Goal: Transaction & Acquisition: Purchase product/service

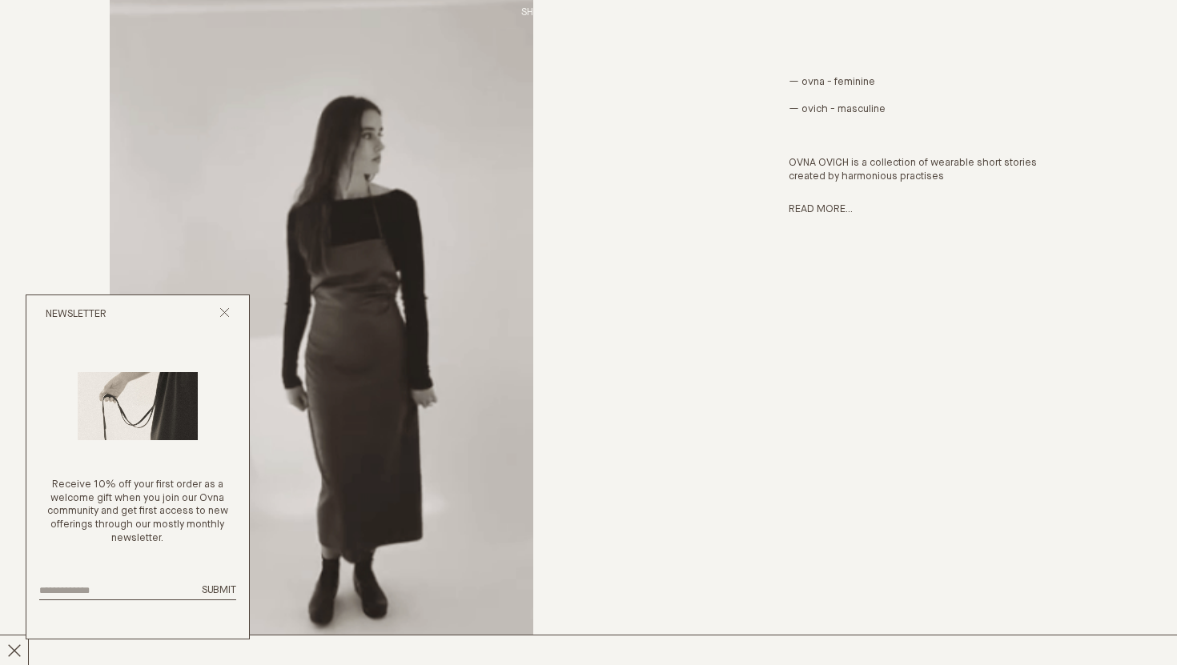
scroll to position [938, 0]
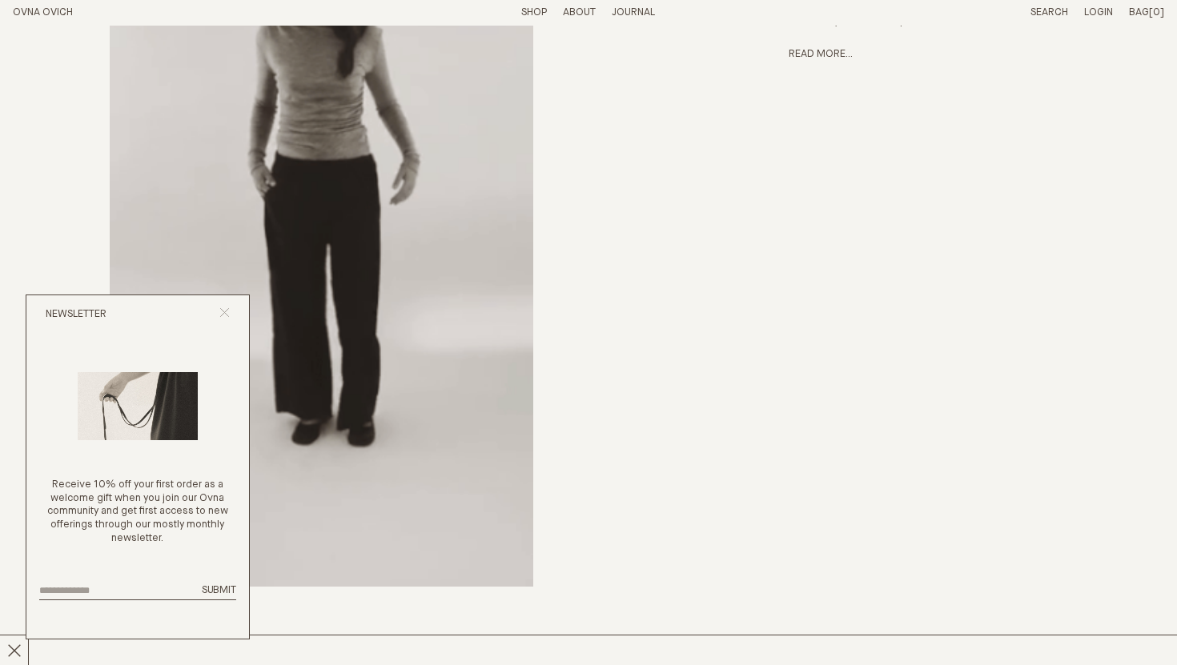
click at [227, 307] on icon "Close popup" at bounding box center [224, 312] width 10 height 10
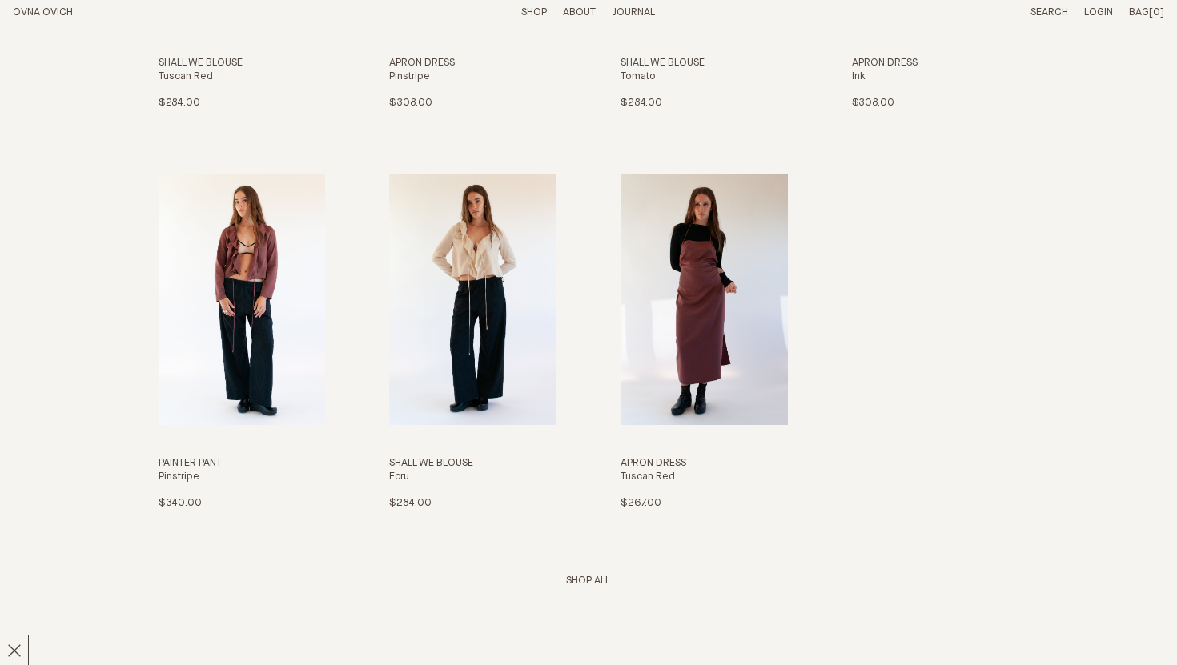
scroll to position [2110, 0]
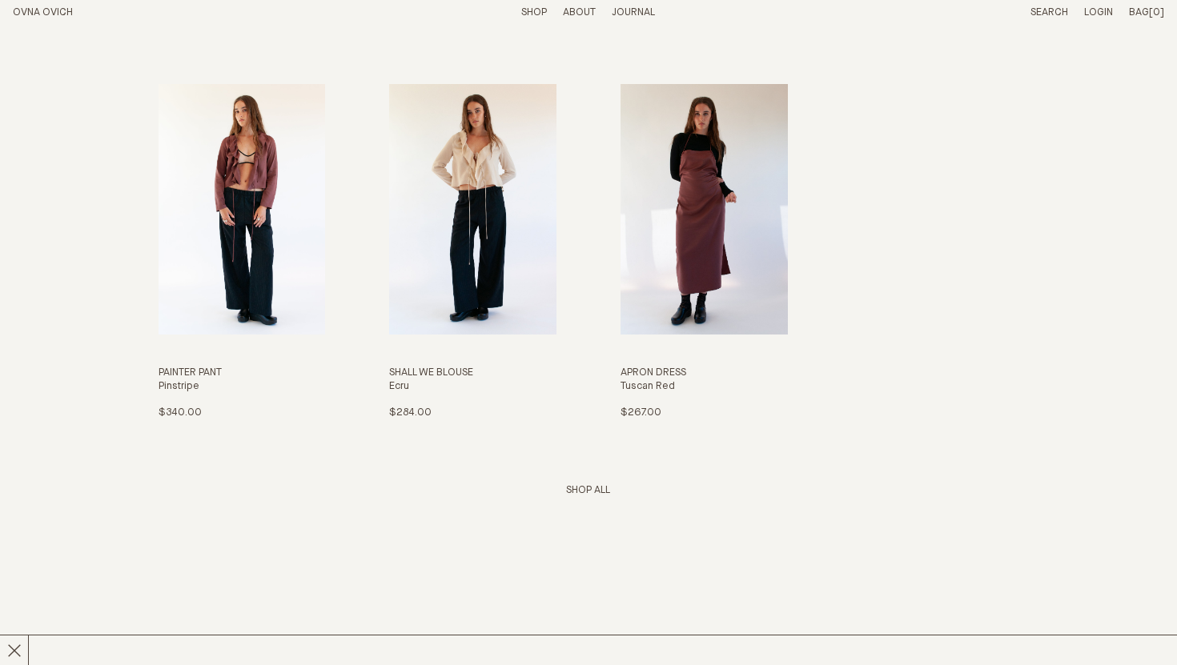
click at [598, 488] on link "Shop All" at bounding box center [588, 490] width 44 height 10
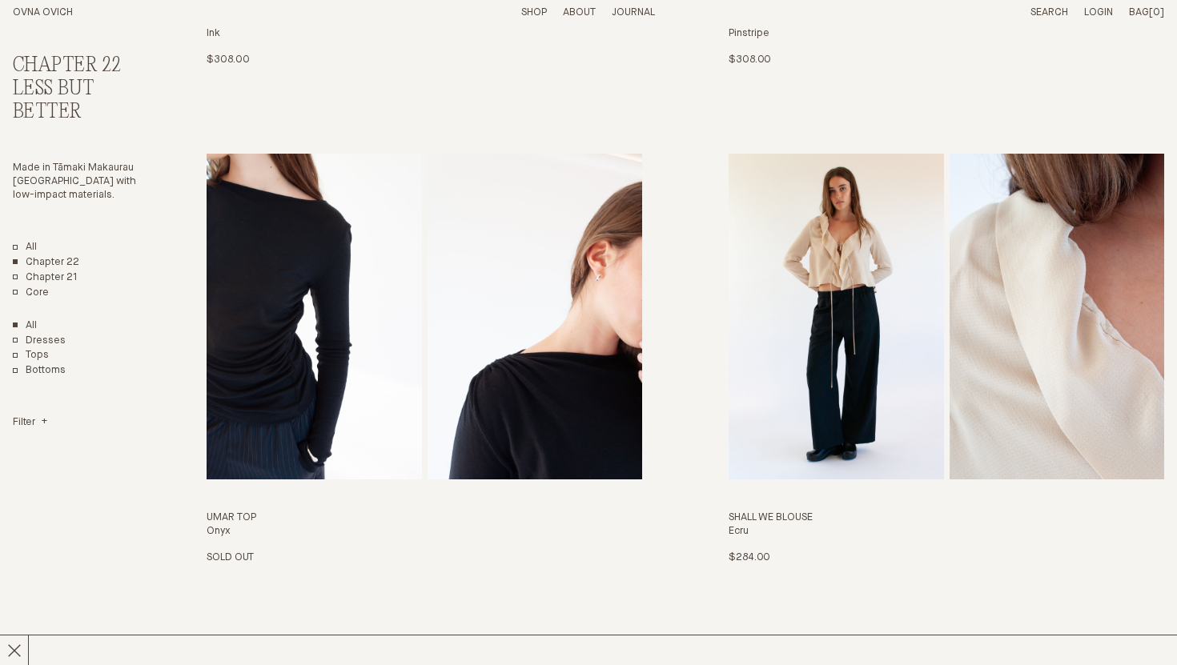
scroll to position [504, 0]
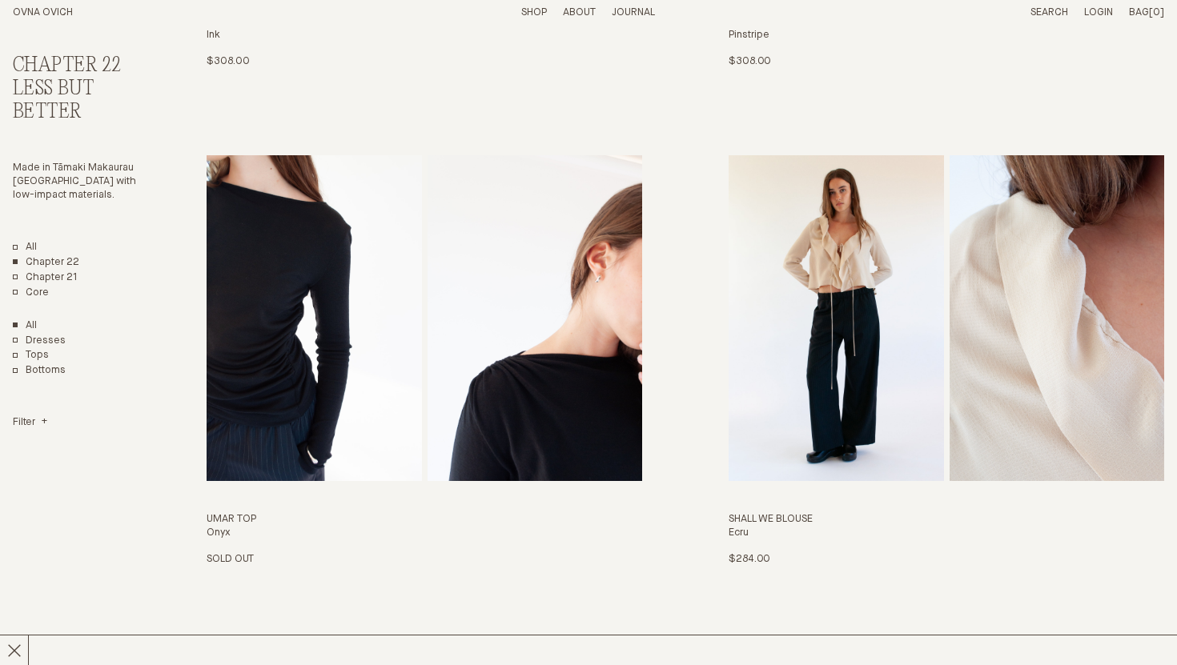
click at [580, 380] on img "Umar Top" at bounding box center [535, 318] width 215 height 327
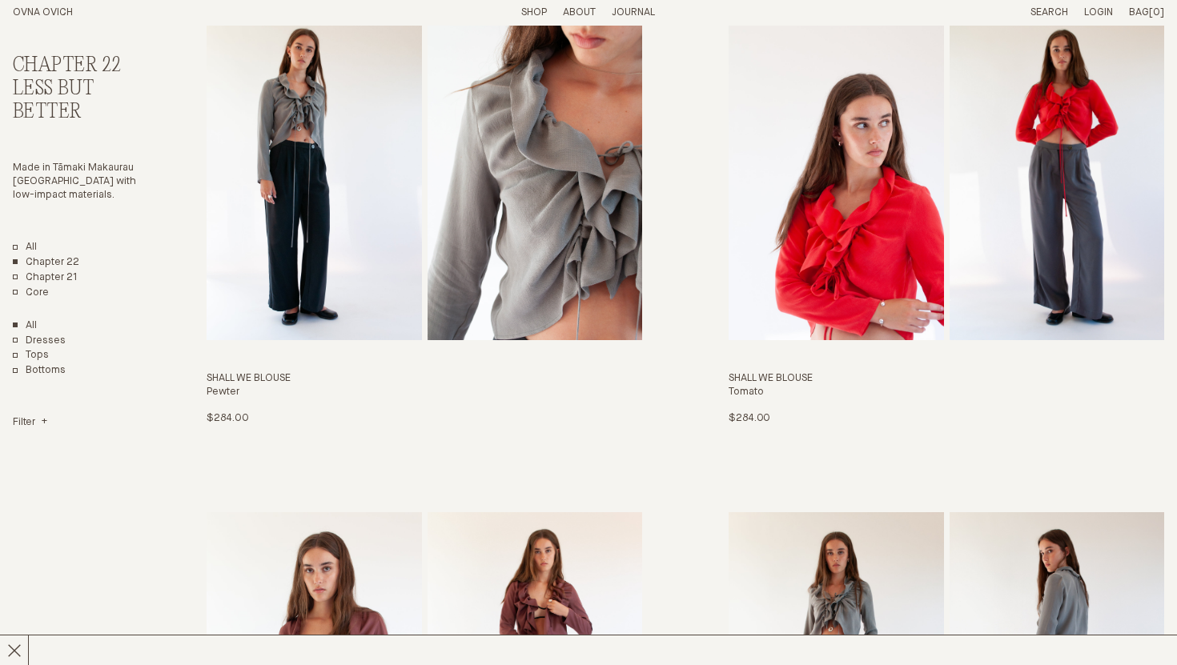
scroll to position [1510, 0]
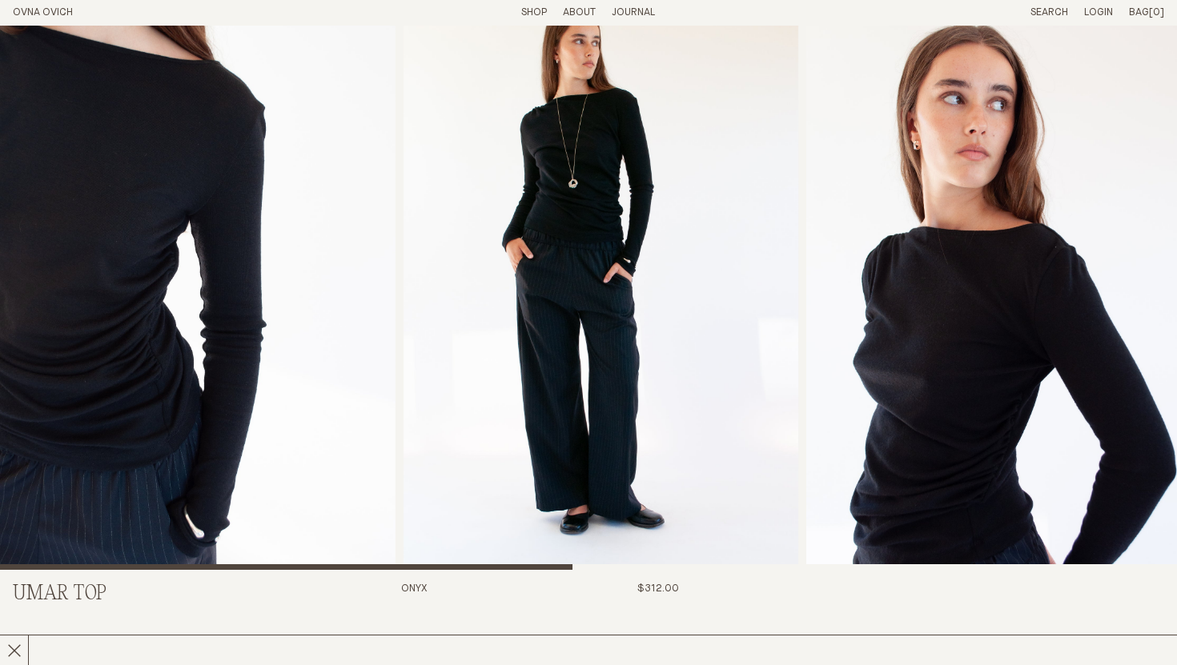
scroll to position [34, 0]
